Goal: Task Accomplishment & Management: Complete application form

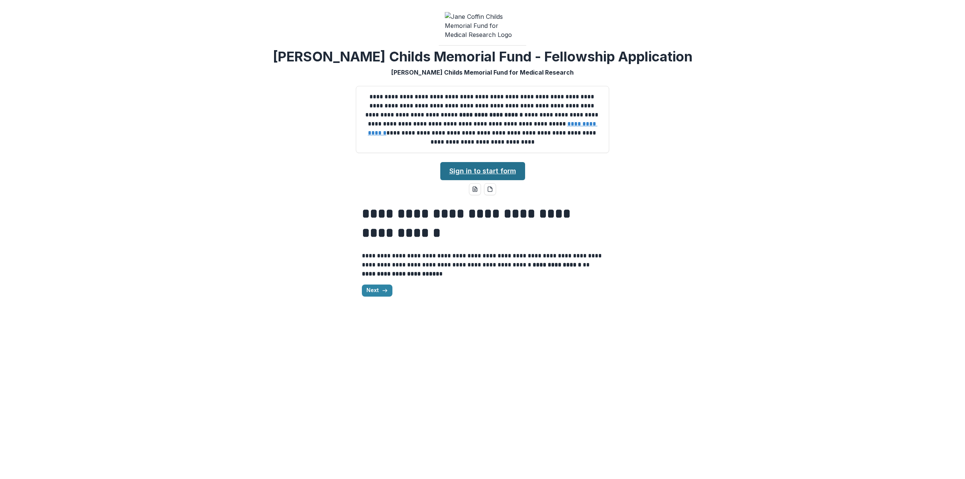
click at [499, 174] on link "Sign in to start form" at bounding box center [482, 171] width 85 height 18
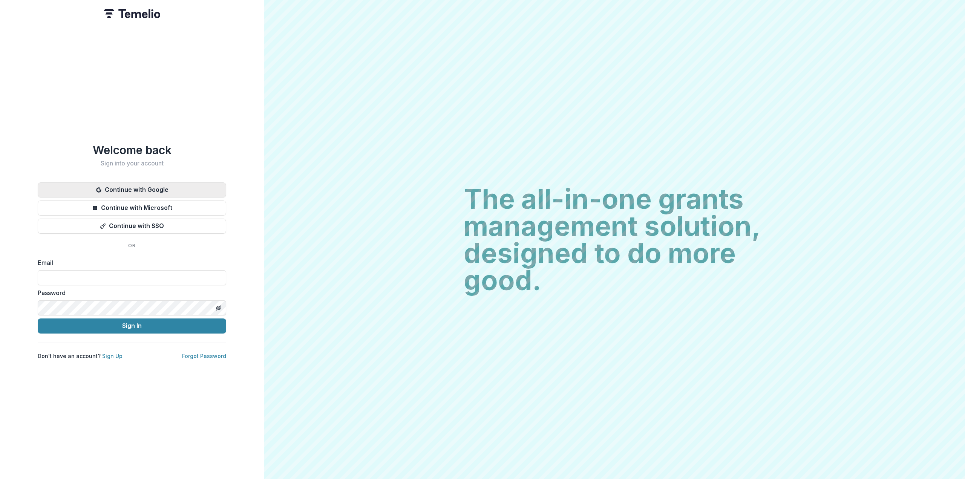
click at [137, 186] on button "Continue with Google" at bounding box center [132, 190] width 189 height 15
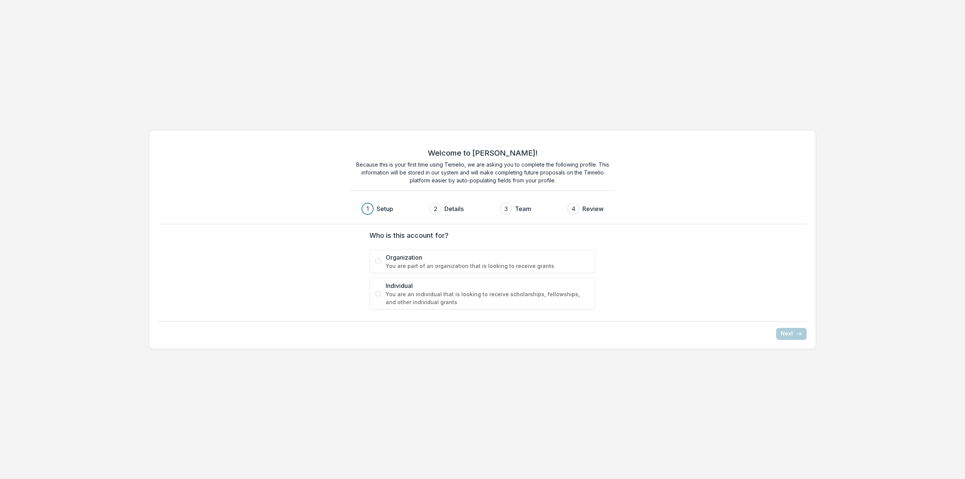
click at [400, 286] on span "Individual" at bounding box center [488, 285] width 204 height 9
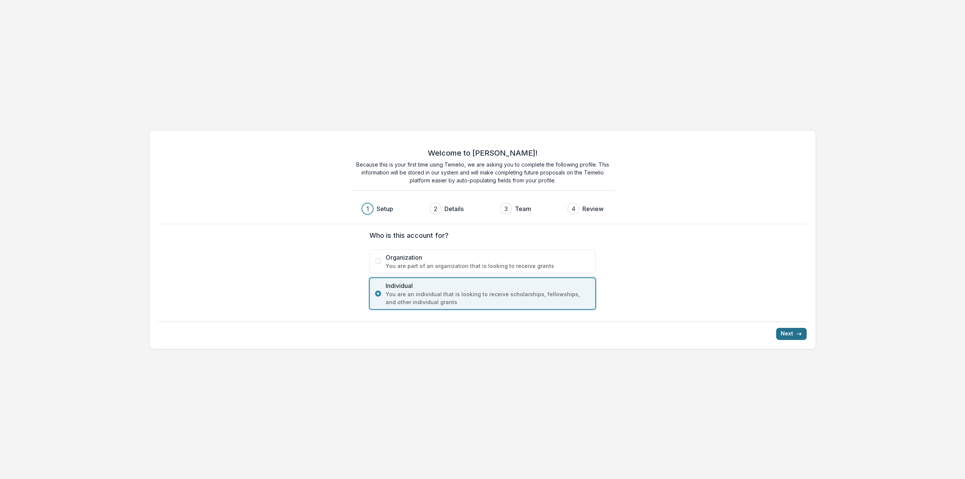
click at [797, 331] on icon "submit" at bounding box center [799, 334] width 6 height 6
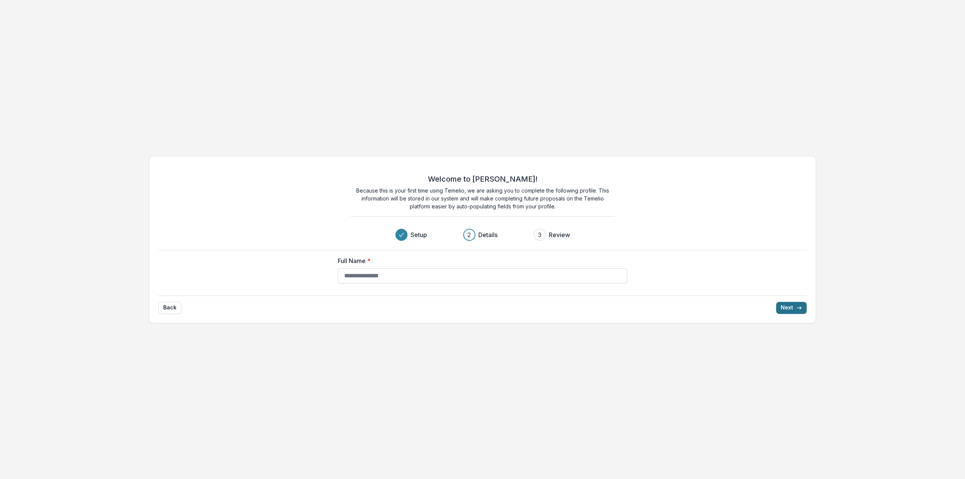
click at [383, 275] on input "Full Name *" at bounding box center [483, 275] width 290 height 15
type input "**********"
click at [798, 306] on icon "submit" at bounding box center [799, 308] width 6 height 6
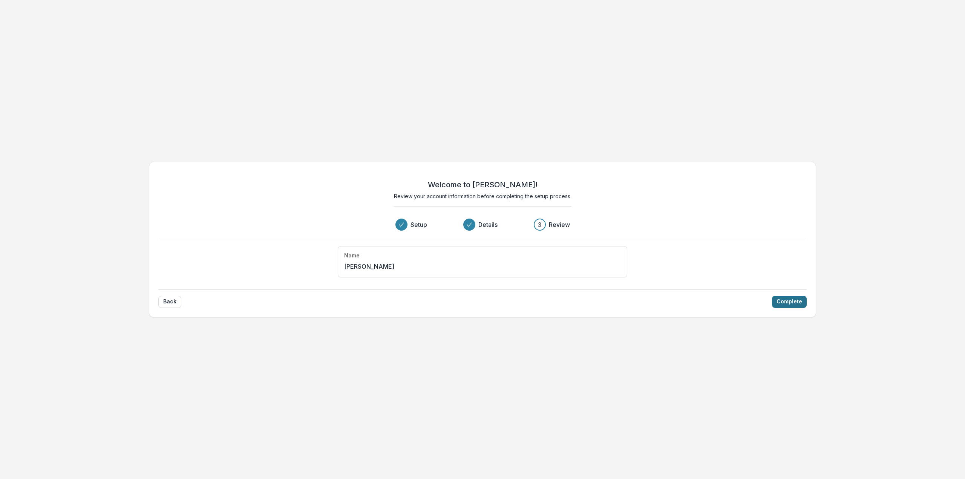
click at [792, 298] on button "Complete" at bounding box center [789, 302] width 35 height 12
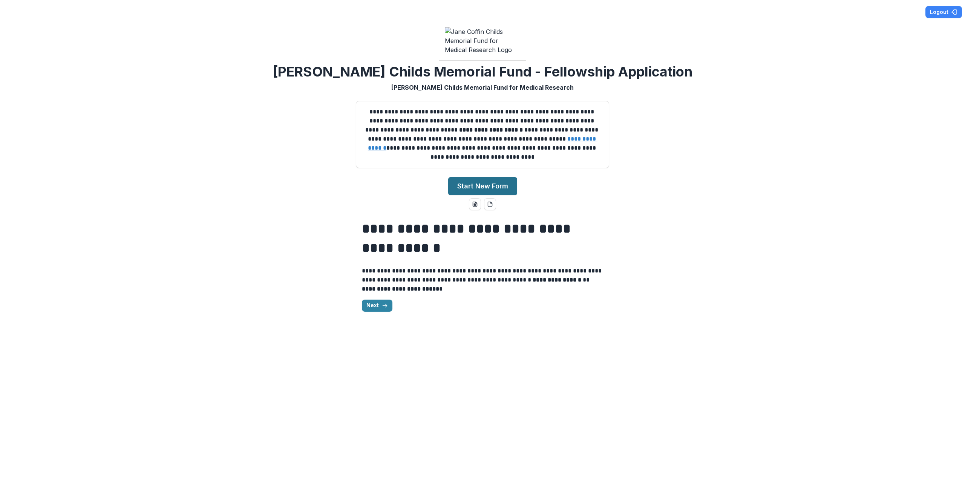
click at [477, 189] on button "Start New Form" at bounding box center [482, 186] width 69 height 18
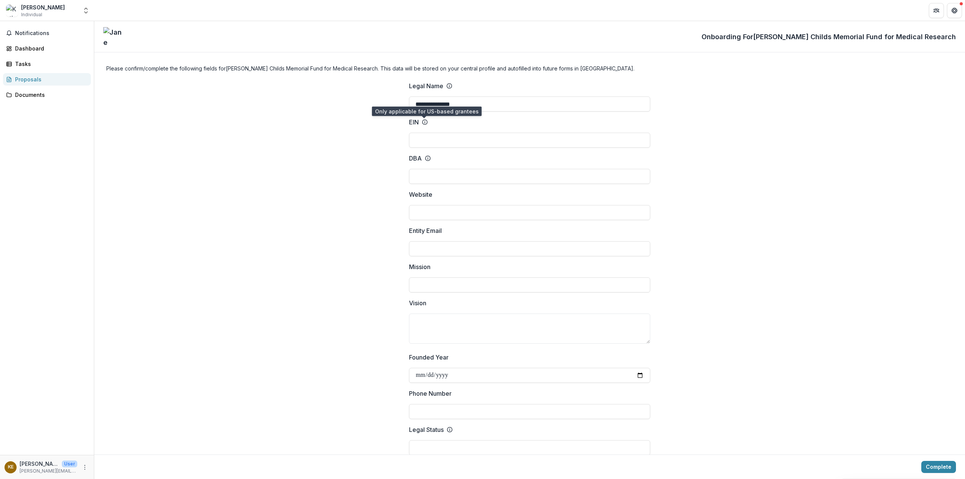
click at [423, 121] on icon at bounding box center [425, 122] width 6 height 6
click at [423, 133] on input "EIN" at bounding box center [529, 140] width 241 height 15
click at [413, 121] on p "EIN" at bounding box center [414, 122] width 10 height 9
click at [413, 133] on input "EIN" at bounding box center [529, 140] width 241 height 15
click at [413, 121] on p "EIN" at bounding box center [414, 122] width 10 height 9
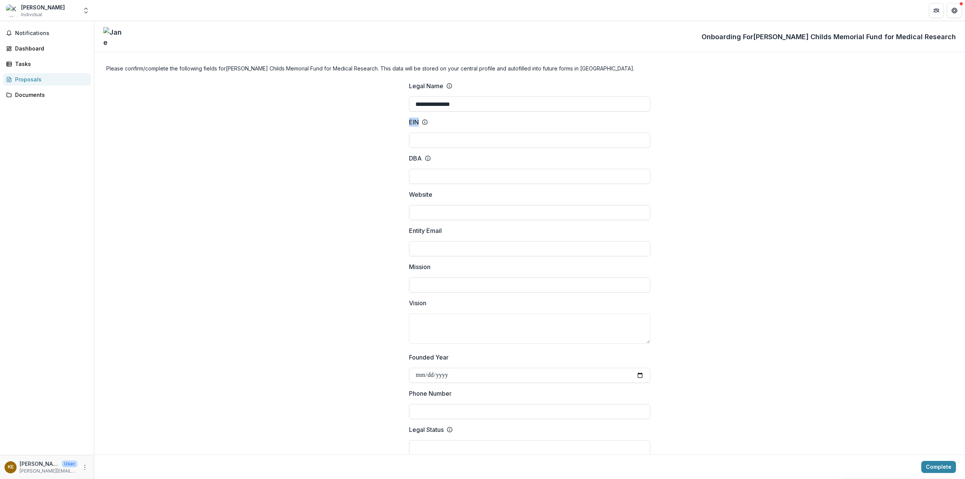
click at [413, 133] on input "EIN" at bounding box center [529, 140] width 241 height 15
click at [432, 269] on label "Mission" at bounding box center [527, 266] width 237 height 9
click at [432, 278] on input "Mission" at bounding box center [529, 285] width 241 height 15
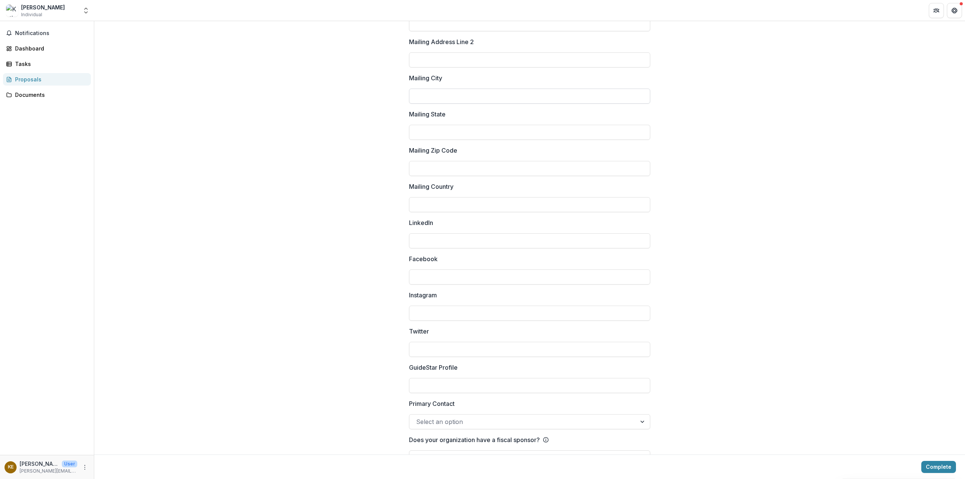
scroll to position [851, 0]
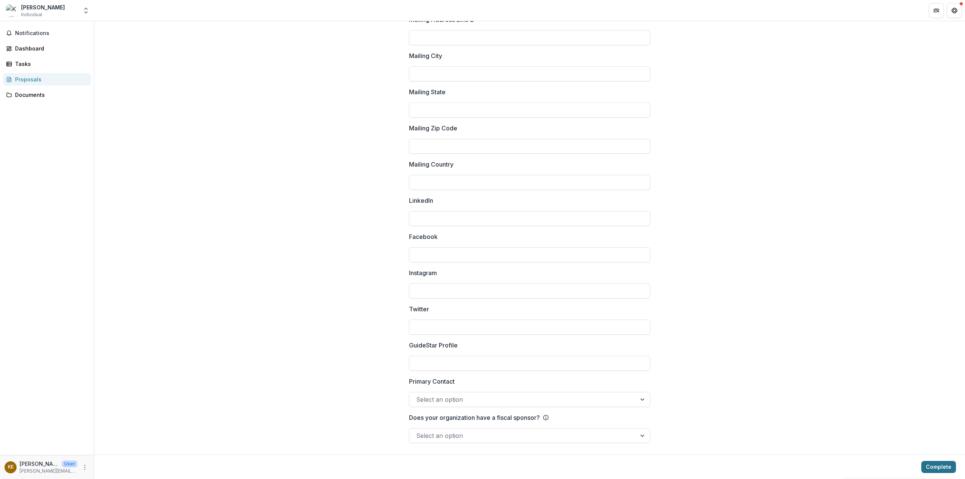
click at [944, 468] on button "Complete" at bounding box center [939, 467] width 35 height 12
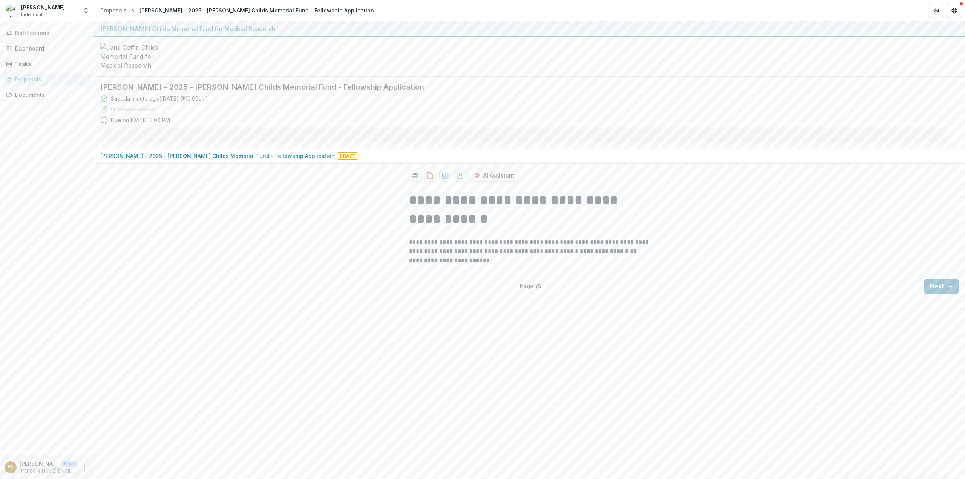
scroll to position [0, 0]
click at [204, 160] on p "Kathryn Eckartt - 2025 - Jane Coffin Childs Memorial Fund - Fellowship Applicat…" at bounding box center [217, 156] width 235 height 8
click at [517, 258] on p "**********" at bounding box center [529, 251] width 241 height 27
click at [940, 294] on button "Next" at bounding box center [941, 286] width 35 height 15
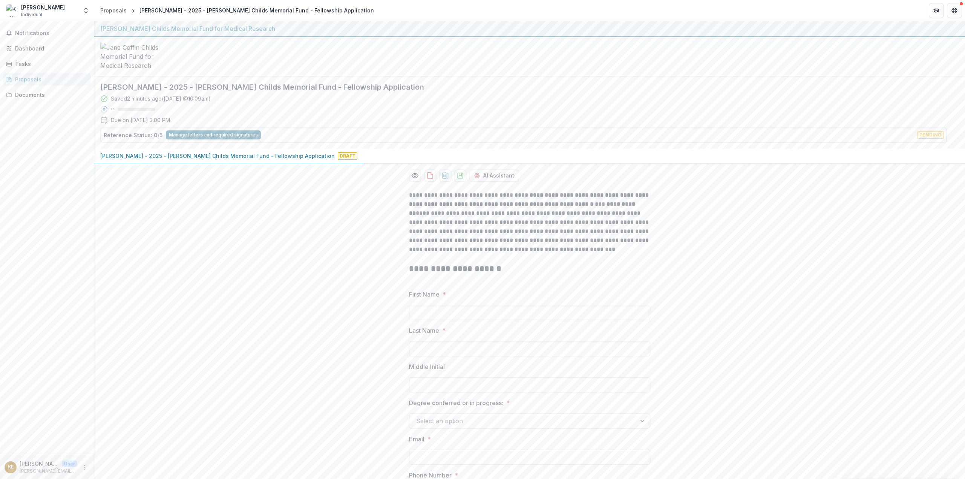
click at [245, 138] on button "Manage letters and required signatures" at bounding box center [213, 134] width 95 height 9
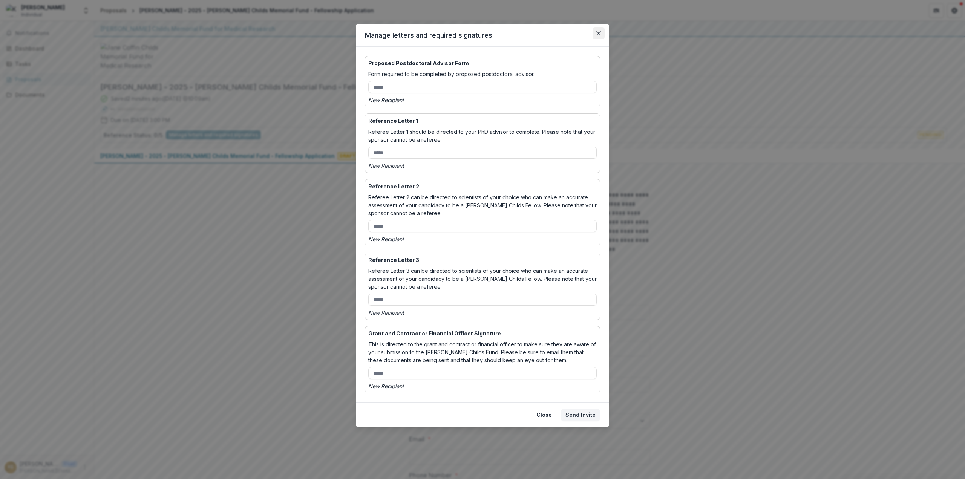
click at [597, 34] on icon "Close" at bounding box center [599, 33] width 5 height 5
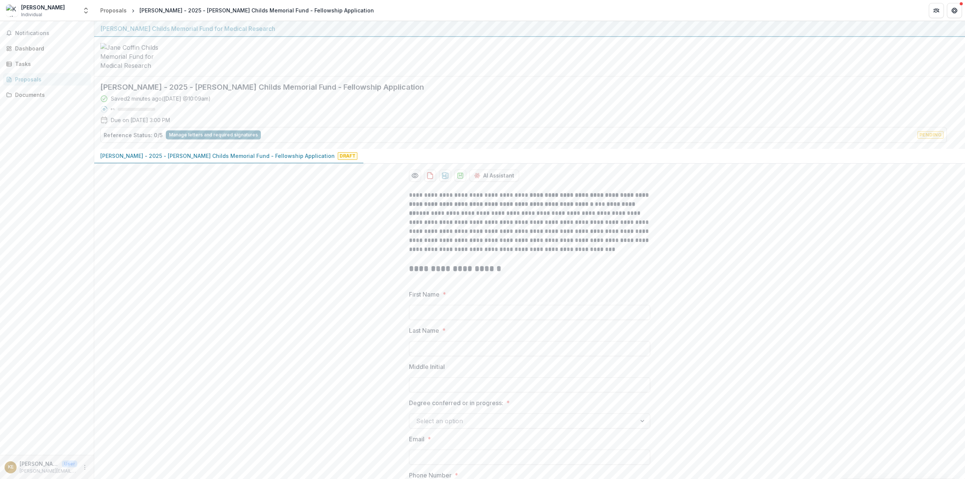
click at [202, 136] on button "Manage letters and required signatures" at bounding box center [213, 134] width 95 height 9
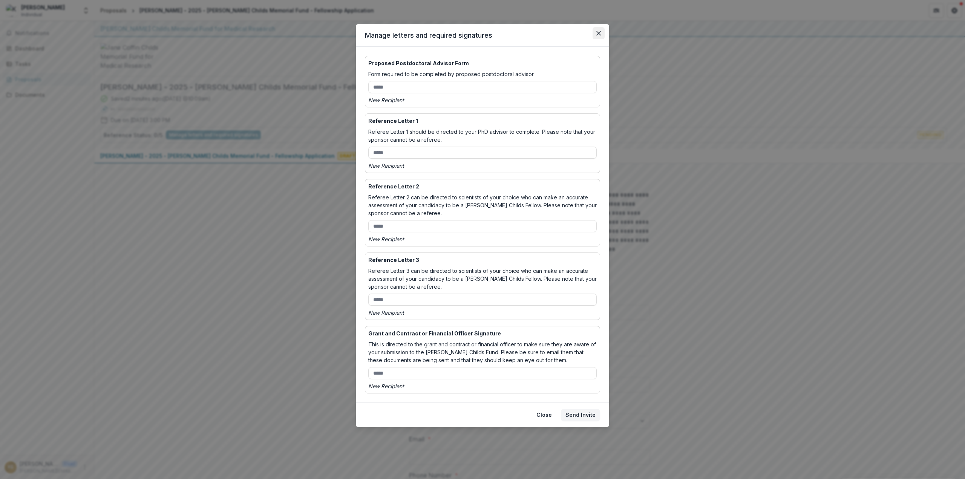
click at [597, 33] on icon "Close" at bounding box center [599, 33] width 5 height 5
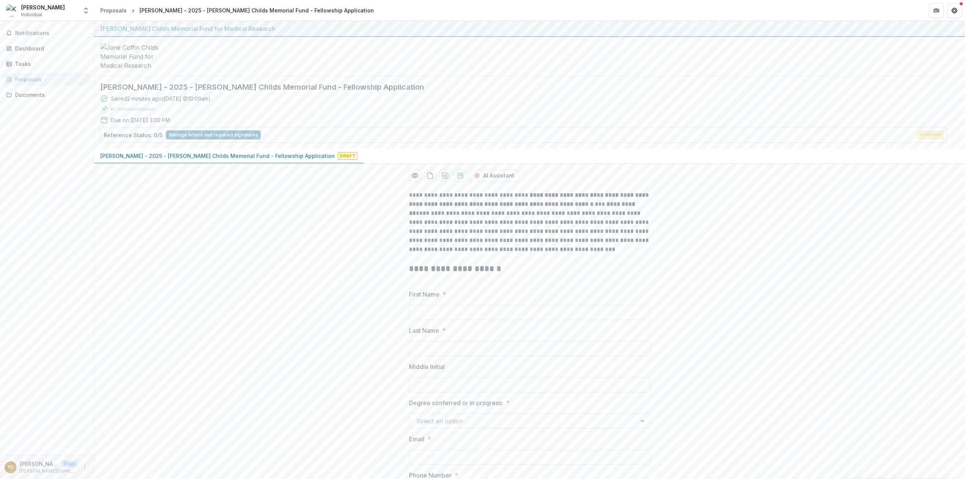
click at [8, 158] on div "Notifications Dashboard Tasks Proposals Documents" at bounding box center [47, 238] width 94 height 434
drag, startPoint x: 268, startPoint y: 27, endPoint x: 100, endPoint y: 30, distance: 167.4
click at [100, 30] on div "[PERSON_NAME] Childs Memorial Fund for Medical Research" at bounding box center [529, 28] width 859 height 9
